Goal: Task Accomplishment & Management: Manage account settings

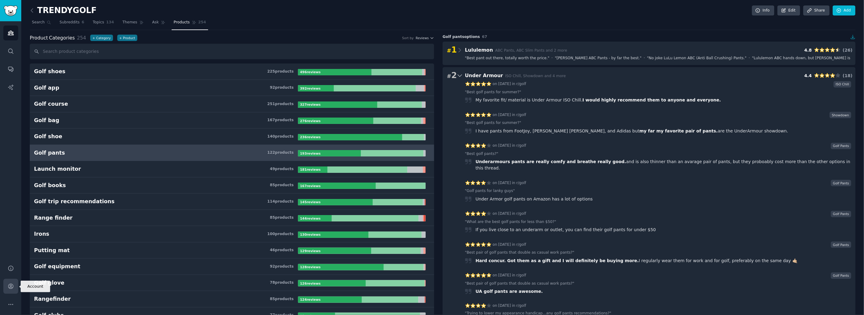
click at [8, 285] on icon "Sidebar" at bounding box center [11, 286] width 6 height 6
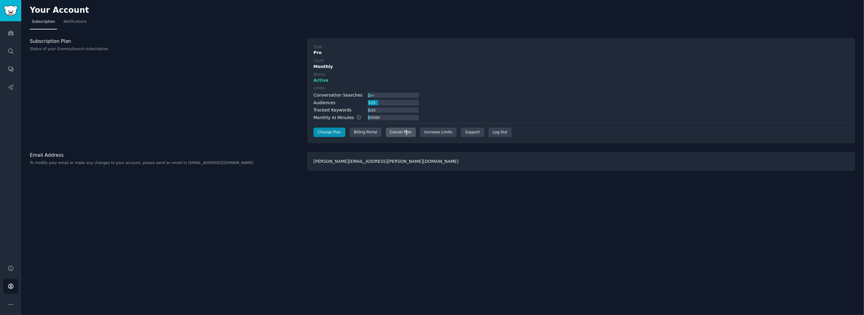
click at [404, 131] on div "Cancel Plan" at bounding box center [401, 133] width 30 height 10
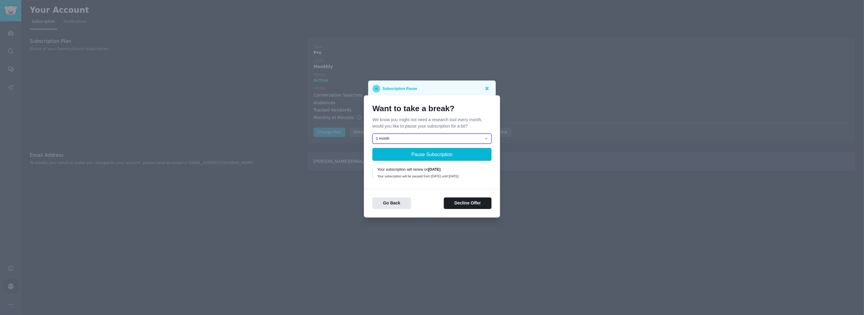
click at [464, 136] on select "1 month 2 months 3 months Choose a custom date to resume" at bounding box center [431, 139] width 119 height 10
click at [463, 206] on button "Decline Offer" at bounding box center [468, 203] width 48 height 12
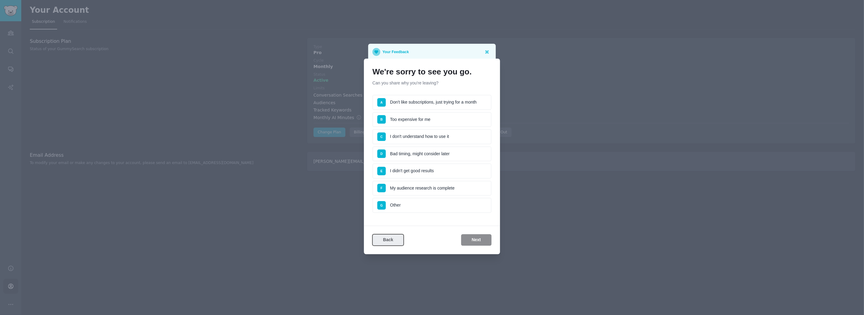
click at [395, 235] on button "Back" at bounding box center [387, 240] width 31 height 12
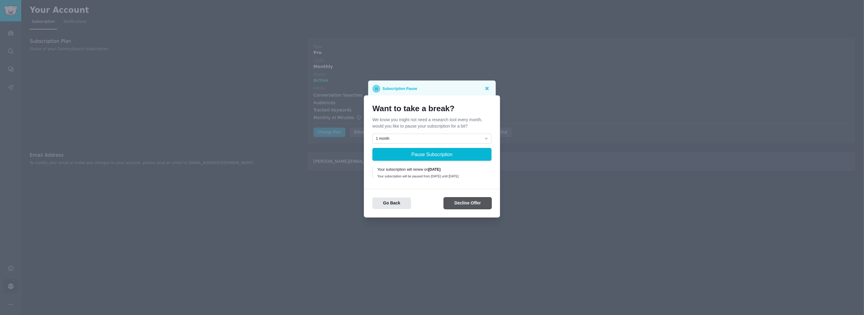
click at [460, 206] on button "Decline Offer" at bounding box center [468, 203] width 48 height 12
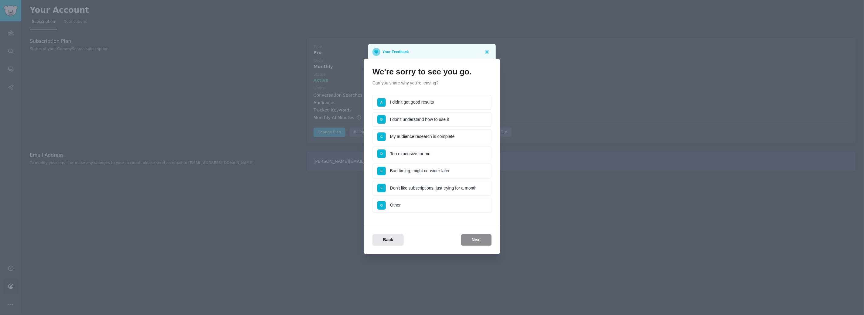
click at [464, 136] on li "C My audience research is complete" at bounding box center [431, 136] width 119 height 15
click at [480, 236] on button "Next" at bounding box center [476, 240] width 30 height 12
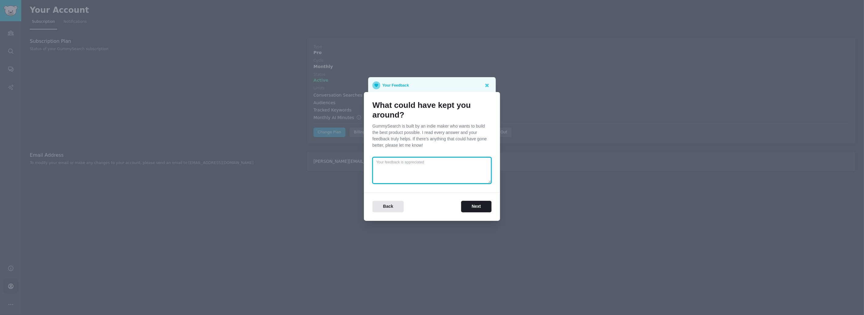
click at [447, 167] on textarea at bounding box center [431, 170] width 119 height 27
type textarea "Love the tool - probably need to leverage it more in order to justify the value…"
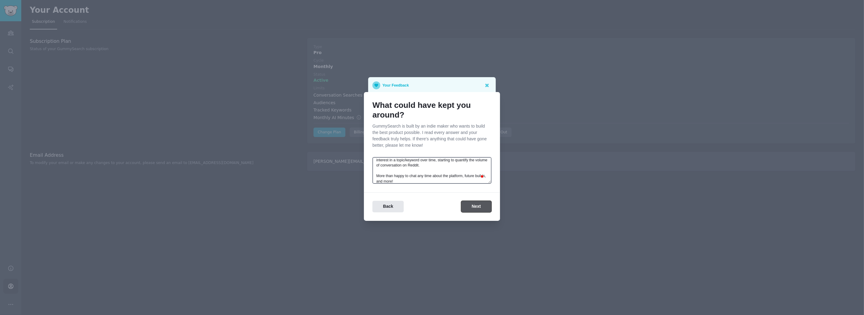
click at [480, 209] on button "Next" at bounding box center [476, 207] width 30 height 12
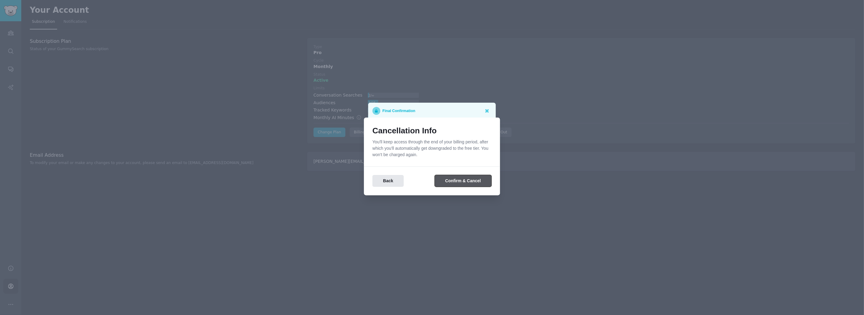
click at [470, 184] on button "Confirm & Cancel" at bounding box center [463, 181] width 57 height 12
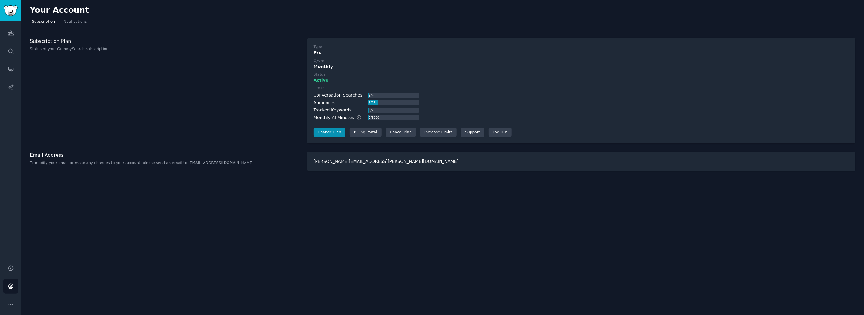
click at [273, 92] on div "Subscription Plan Status of your GummySearch subscription" at bounding box center [165, 91] width 271 height 106
click at [445, 213] on div "Your Account Subscription Notifications Subscription Plan Status of your GummyS…" at bounding box center [442, 157] width 843 height 315
